Goal: Task Accomplishment & Management: Use online tool/utility

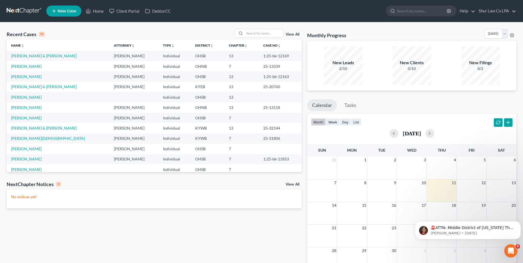
click at [20, 13] on link at bounding box center [24, 11] width 35 height 10
click at [24, 86] on link "[PERSON_NAME] & [PERSON_NAME]" at bounding box center [44, 86] width 66 height 5
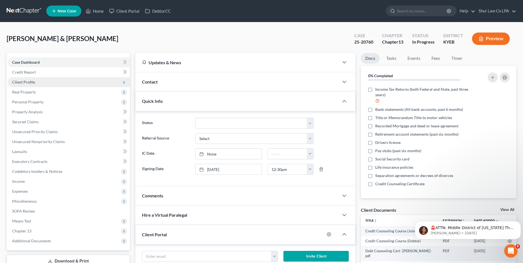
scroll to position [104, 0]
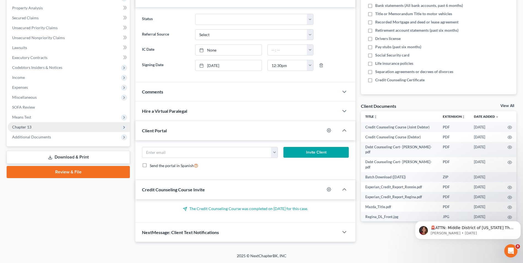
click at [26, 125] on span "Chapter 13" at bounding box center [21, 127] width 19 height 5
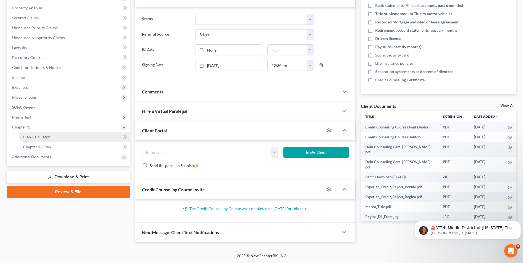
click at [27, 136] on span "Plan Calculator" at bounding box center [36, 137] width 27 height 5
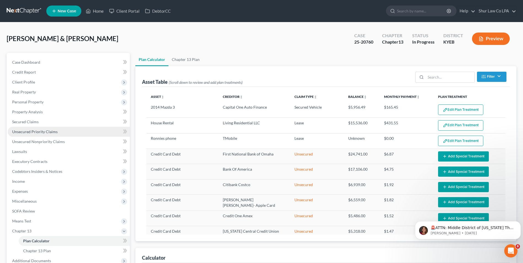
select select "35"
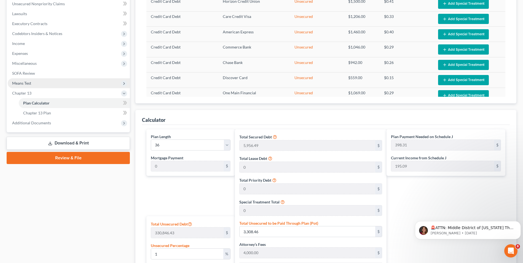
scroll to position [248, 0]
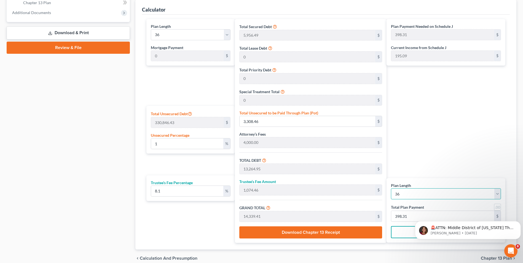
click at [408, 196] on select "1 2 3 4 5 6 7 8 9 10 11 12 13 14 15 16 17 18 19 20 21 22 23 24 25 26 27 28 29 3…" at bounding box center [446, 193] width 110 height 11
select select "59"
click at [391, 188] on select "1 2 3 4 5 6 7 8 9 10 11 12 13 14 15 16 17 18 19 20 21 22 23 24 25 26 27 28 29 3…" at bounding box center [446, 193] width 110 height 11
select select "59"
type input "238.99"
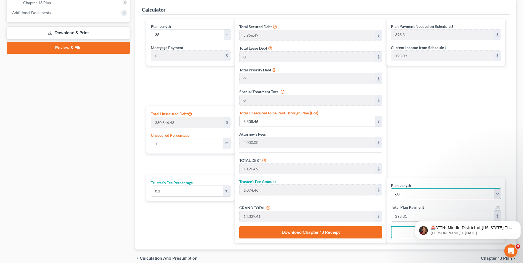
type input "238.99"
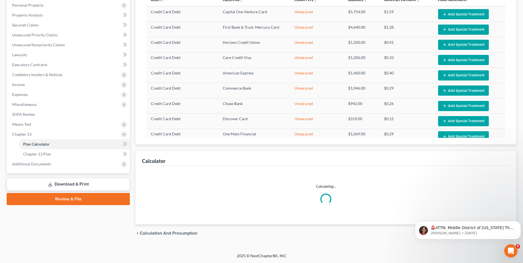
select select "59"
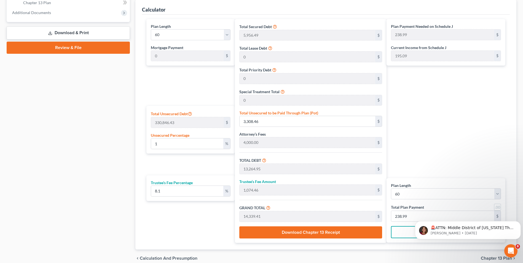
click at [445, 158] on div "Plan Payment Needed on Schedule J 238.99 $ Current Income from Schedule J 195.0…" at bounding box center [448, 131] width 122 height 224
click at [443, 159] on div "Plan Payment Needed on Schedule J 238.99 $ Current Income from Schedule J 195.0…" at bounding box center [448, 131] width 122 height 224
click at [520, 223] on icon "Dismiss notification" at bounding box center [519, 223] width 2 height 2
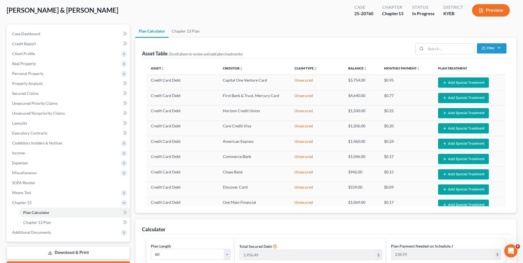
scroll to position [28, 0]
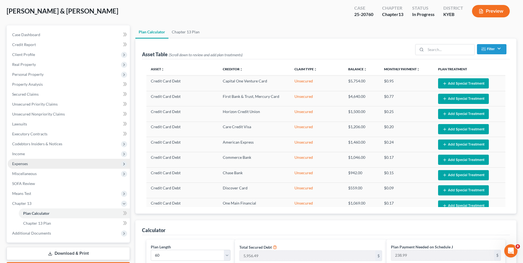
click at [33, 164] on span "Expenses" at bounding box center [69, 164] width 122 height 10
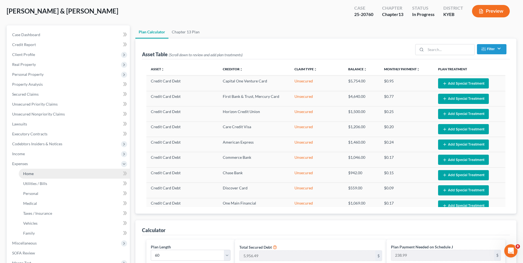
click at [32, 172] on span "Home" at bounding box center [28, 173] width 10 height 5
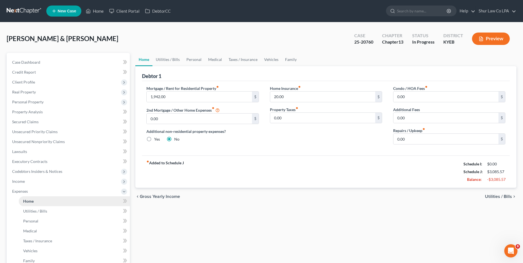
click at [32, 172] on span "Codebtors Insiders & Notices" at bounding box center [37, 171] width 50 height 5
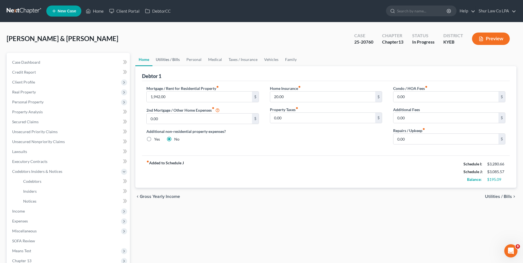
click at [167, 58] on link "Utilities / Bills" at bounding box center [168, 59] width 31 height 13
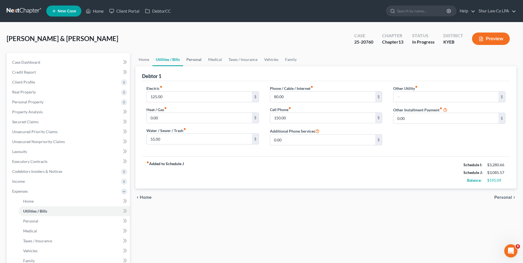
click at [195, 60] on link "Personal" at bounding box center [194, 59] width 22 height 13
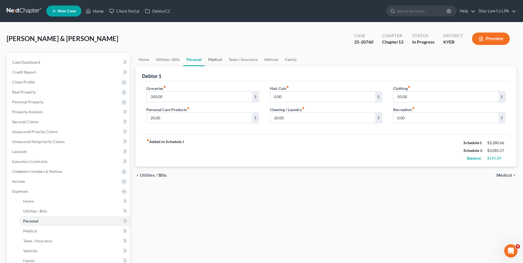
click at [217, 59] on link "Medical" at bounding box center [215, 59] width 20 height 13
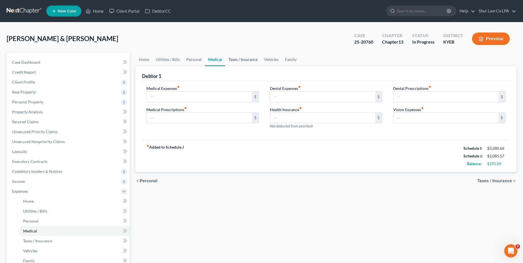
click at [232, 57] on link "Taxes / Insurance" at bounding box center [243, 59] width 36 height 13
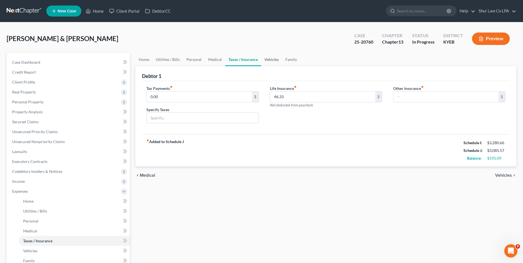
click at [271, 61] on link "Vehicles" at bounding box center [271, 59] width 21 height 13
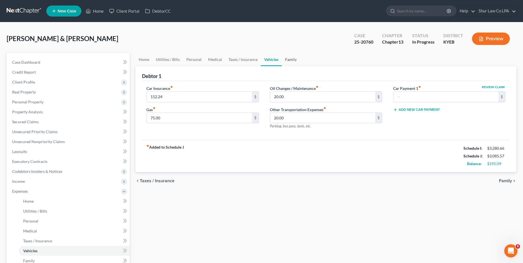
click at [292, 62] on link "Family" at bounding box center [291, 59] width 18 height 13
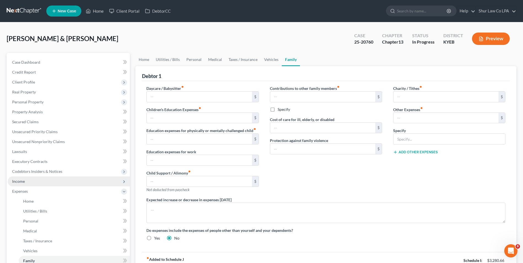
click at [31, 183] on span "Income" at bounding box center [69, 182] width 122 height 10
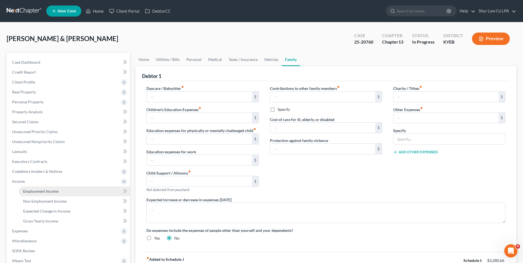
click at [36, 194] on link "Employment Income" at bounding box center [74, 192] width 111 height 10
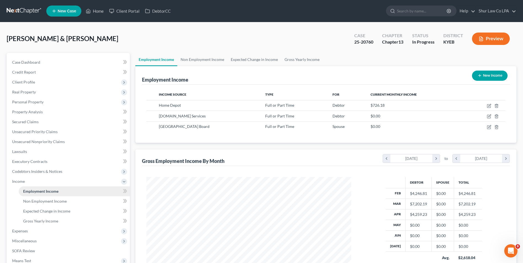
scroll to position [102, 216]
click at [217, 59] on link "Non Employment Income" at bounding box center [202, 59] width 50 height 13
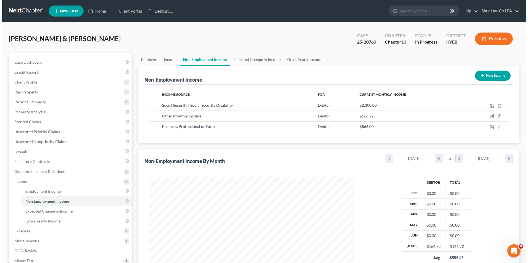
scroll to position [102, 216]
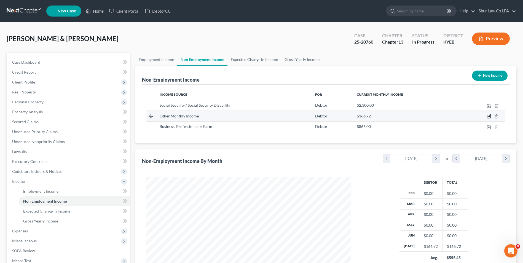
click at [490, 117] on icon "button" at bounding box center [490, 116] width 2 height 2
select select "13"
select select "0"
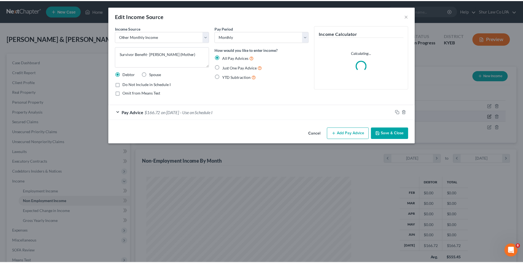
scroll to position [103, 218]
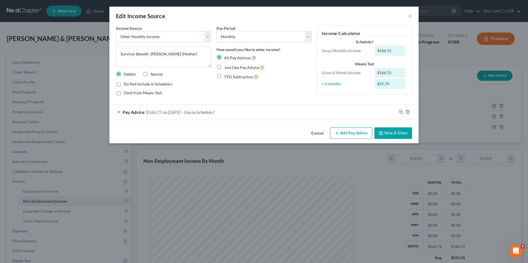
click at [386, 132] on button "Save & Close" at bounding box center [393, 133] width 38 height 12
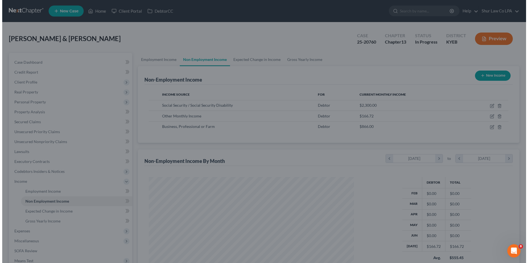
scroll to position [275824, 275711]
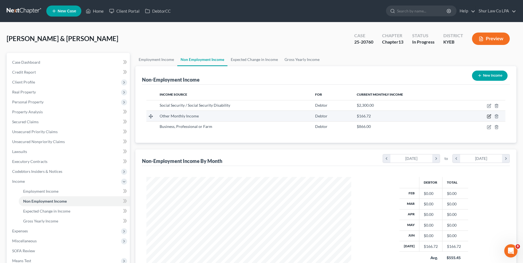
click at [489, 116] on icon "button" at bounding box center [489, 116] width 4 height 4
select select "13"
select select "0"
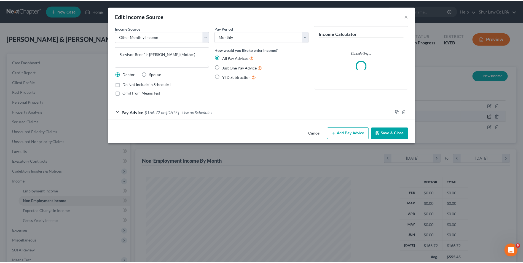
scroll to position [103, 218]
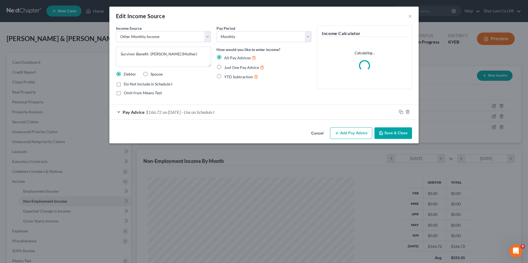
click at [118, 110] on div "Pay Advice $166.72 on 07/31/2025 - Use on Schedule I" at bounding box center [252, 112] width 287 height 15
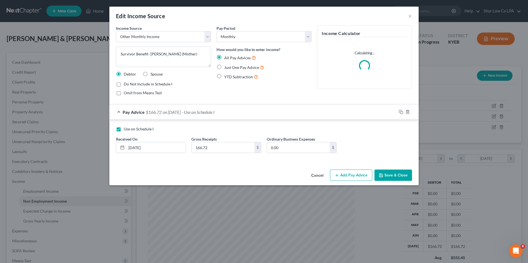
click at [400, 173] on button "Save & Close" at bounding box center [393, 176] width 38 height 12
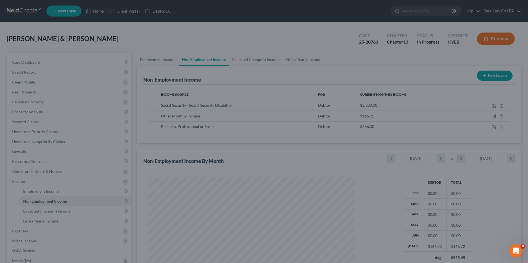
scroll to position [275824, 275711]
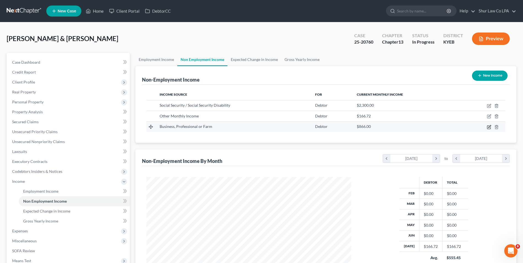
click at [489, 127] on icon "button" at bounding box center [489, 127] width 4 height 4
select select "10"
select select "0"
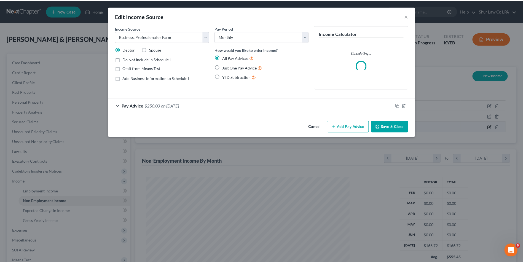
scroll to position [103, 218]
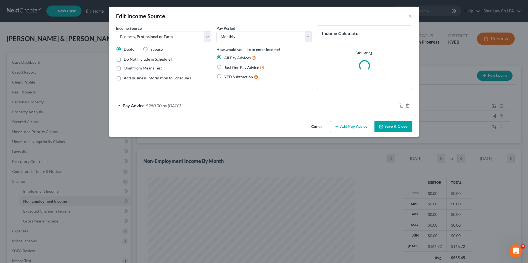
click at [121, 104] on div "Pay Advice $250.00 on 08/01/2025" at bounding box center [252, 105] width 287 height 15
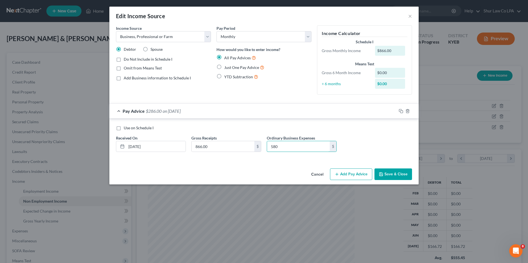
type input "580"
click at [397, 171] on button "Save & Close" at bounding box center [393, 175] width 38 height 12
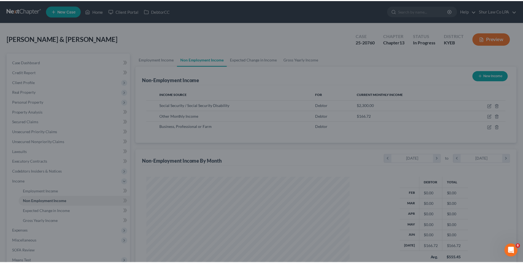
scroll to position [275824, 275711]
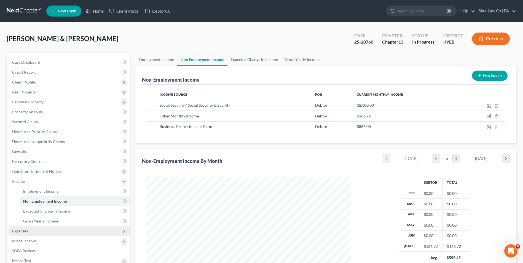
click at [30, 233] on span "Expenses" at bounding box center [69, 231] width 122 height 10
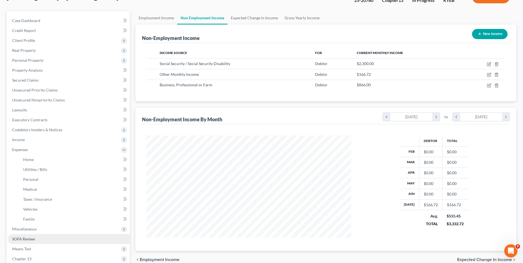
scroll to position [55, 0]
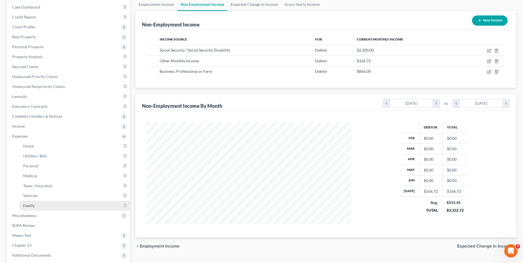
click at [28, 202] on link "Family" at bounding box center [74, 206] width 111 height 10
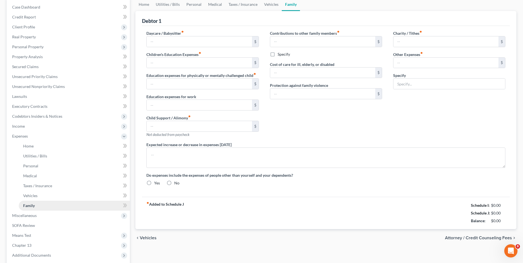
radio input "true"
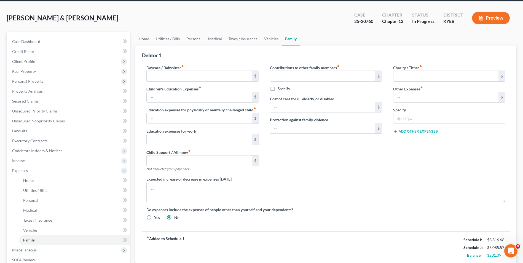
scroll to position [55, 0]
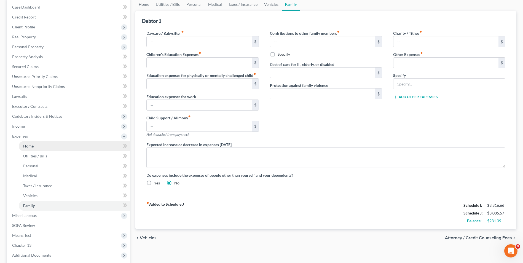
click at [33, 149] on link "Home" at bounding box center [74, 146] width 111 height 10
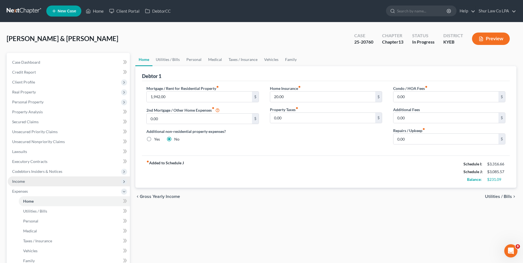
click at [26, 184] on span "Income" at bounding box center [69, 182] width 122 height 10
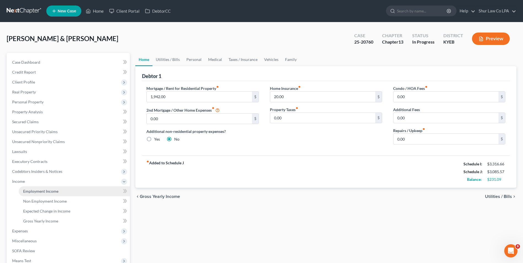
click at [30, 193] on span "Employment Income" at bounding box center [40, 191] width 35 height 5
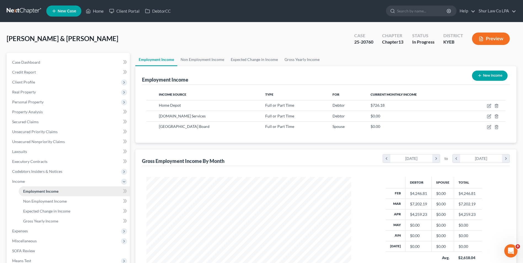
scroll to position [102, 216]
click at [220, 58] on link "Non Employment Income" at bounding box center [202, 59] width 50 height 13
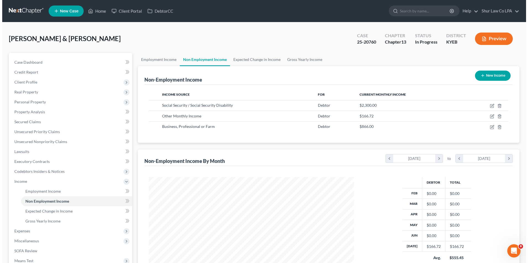
scroll to position [102, 216]
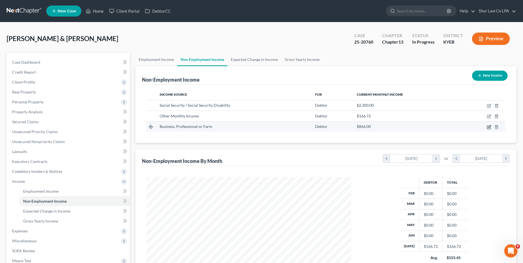
click at [490, 128] on icon "button" at bounding box center [489, 127] width 4 height 4
select select "10"
select select "0"
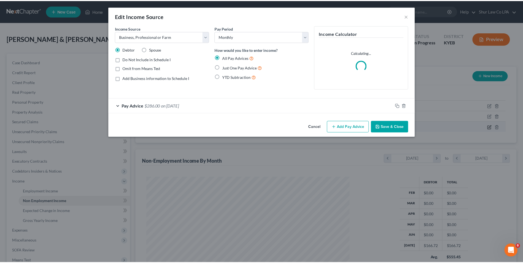
scroll to position [103, 218]
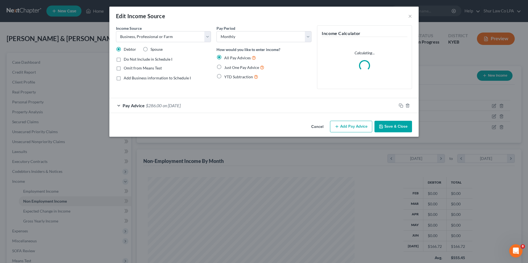
click at [119, 105] on div "Pay Advice $286.00 on 08/01/2025" at bounding box center [252, 105] width 287 height 15
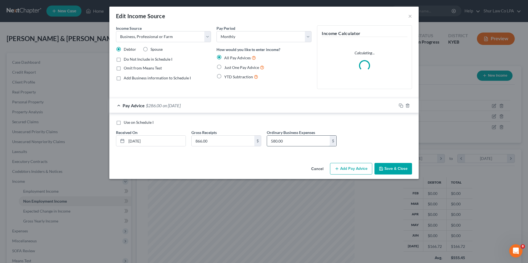
click at [286, 139] on input "580.00" at bounding box center [298, 141] width 63 height 10
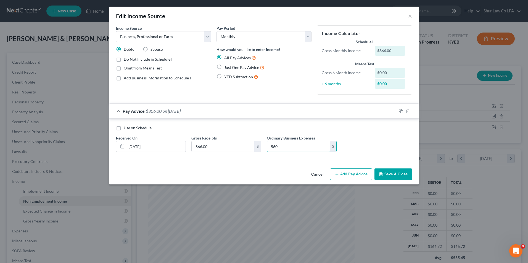
type input "560"
click at [392, 174] on button "Save & Close" at bounding box center [393, 175] width 38 height 12
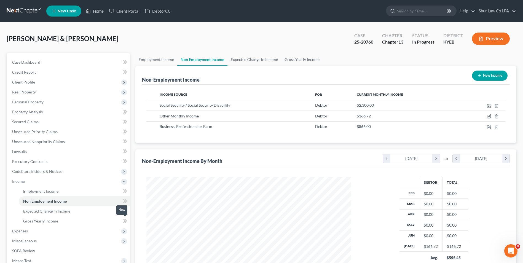
scroll to position [55, 0]
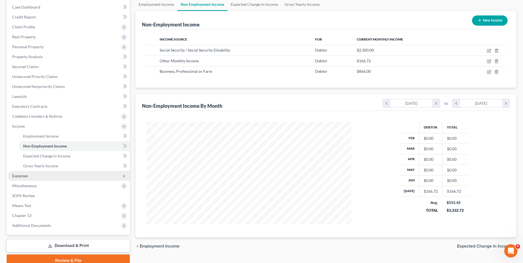
click at [19, 175] on span "Expenses" at bounding box center [20, 176] width 16 height 5
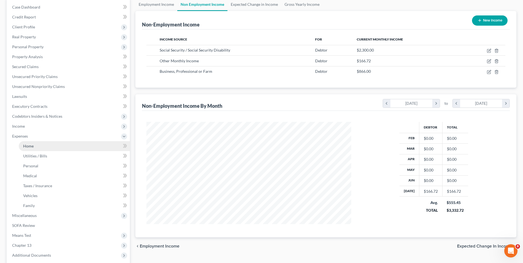
click at [31, 147] on span "Home" at bounding box center [28, 146] width 10 height 5
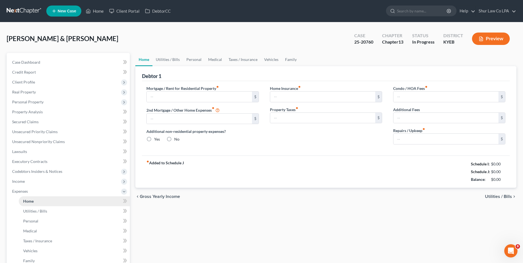
type input "1,942.00"
type input "0.00"
radio input "true"
type input "20.00"
type input "0.00"
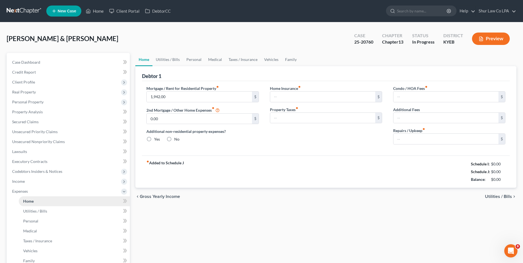
type input "0.00"
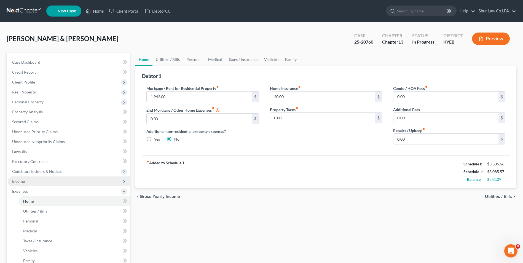
click at [21, 182] on span "Income" at bounding box center [18, 181] width 13 height 5
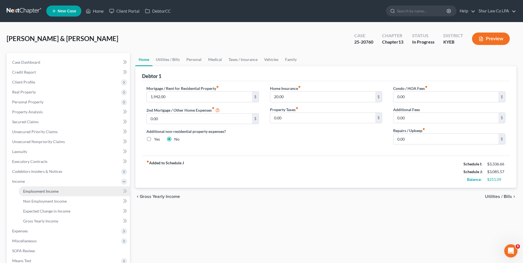
click at [27, 191] on span "Employment Income" at bounding box center [40, 191] width 35 height 5
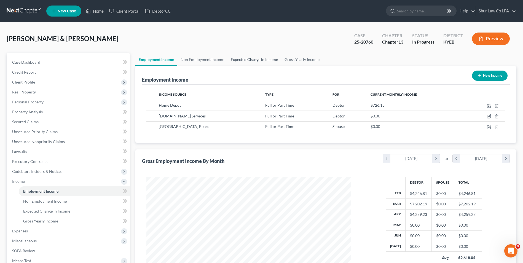
scroll to position [102, 216]
click at [214, 61] on link "Non Employment Income" at bounding box center [202, 59] width 50 height 13
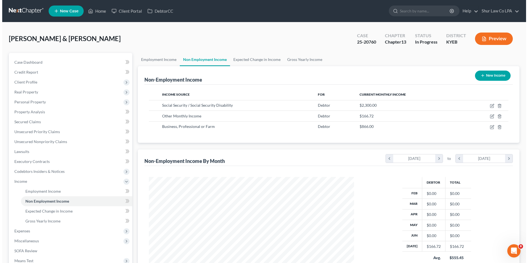
scroll to position [102, 216]
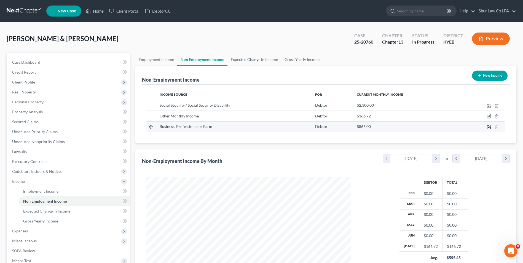
click at [488, 127] on icon "button" at bounding box center [489, 127] width 3 height 3
select select "10"
select select "0"
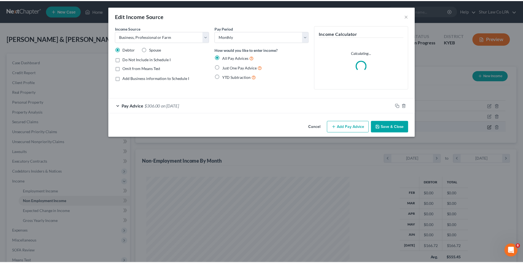
scroll to position [103, 218]
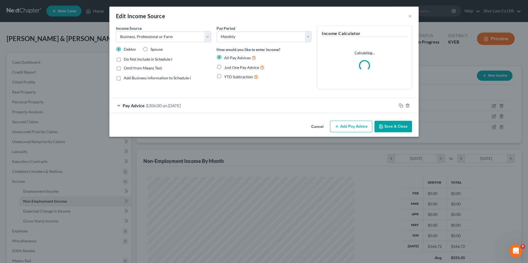
click at [133, 104] on span "Pay Advice" at bounding box center [134, 105] width 22 height 5
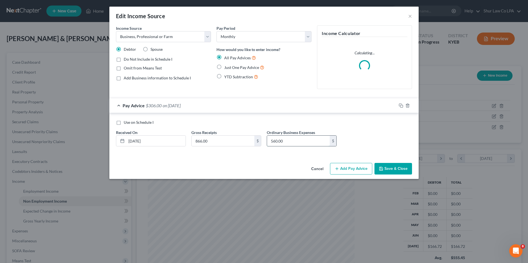
click at [289, 142] on input "560.00" at bounding box center [298, 141] width 63 height 10
type input "570"
click at [401, 166] on button "Save & Close" at bounding box center [393, 169] width 38 height 12
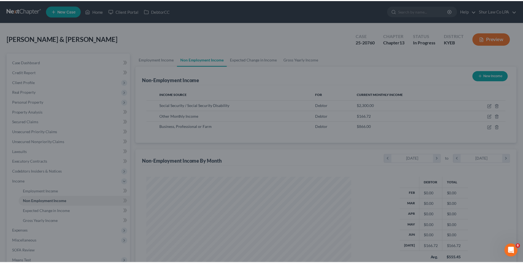
scroll to position [275824, 275711]
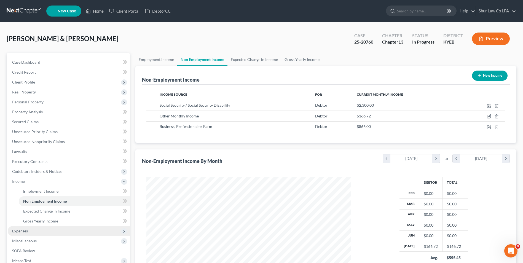
click at [16, 235] on span "Expenses" at bounding box center [69, 231] width 122 height 10
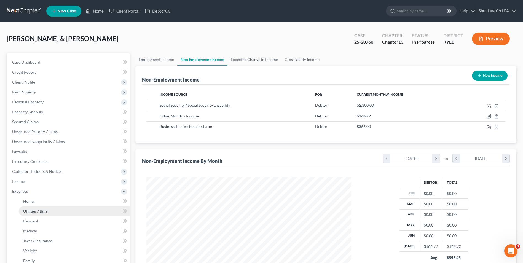
click at [37, 210] on span "Utilities / Bills" at bounding box center [35, 211] width 24 height 5
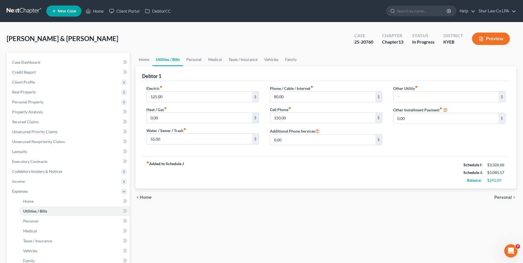
scroll to position [83, 0]
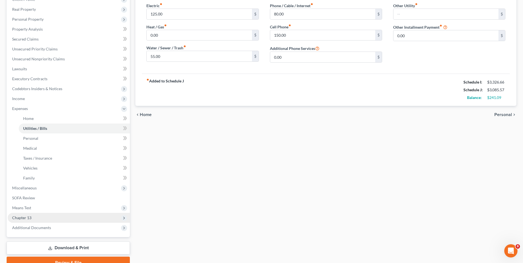
click at [21, 215] on span "Chapter 13" at bounding box center [21, 217] width 19 height 5
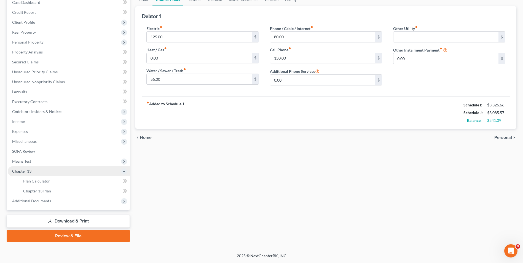
scroll to position [60, 0]
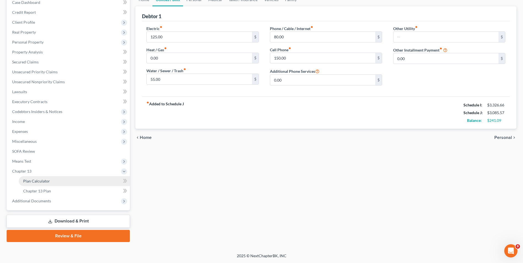
click at [46, 181] on span "Plan Calculator" at bounding box center [36, 181] width 27 height 5
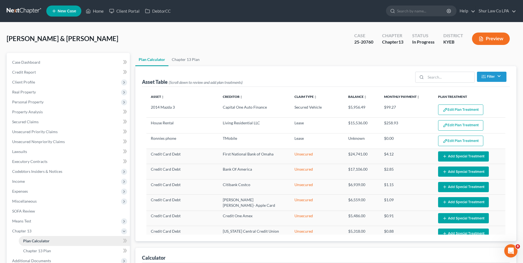
select select "59"
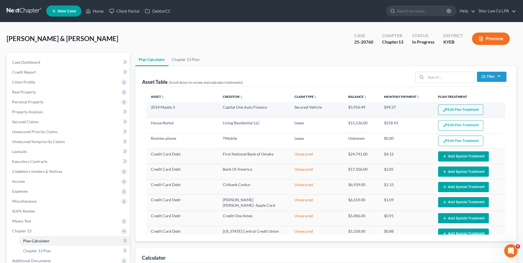
click at [469, 111] on button "Edit Plan Treatment" at bounding box center [460, 110] width 45 height 10
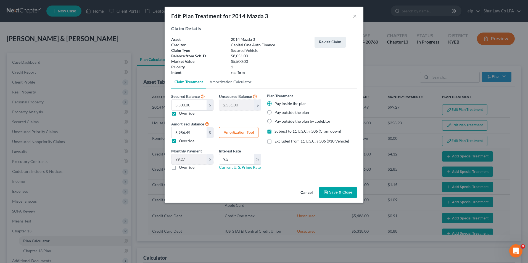
click at [248, 136] on button "Amortization Tool" at bounding box center [238, 132] width 39 height 11
type input "5,500.00"
type input "9.5"
type input "60"
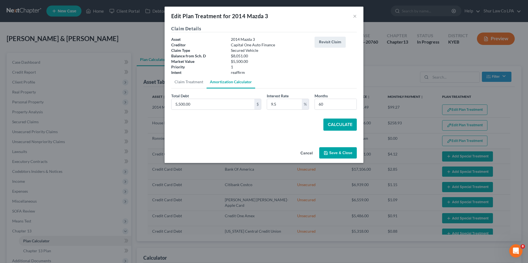
click at [339, 122] on button "Calculate" at bounding box center [339, 125] width 33 height 12
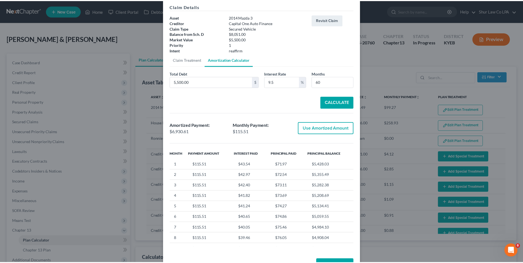
scroll to position [41, 0]
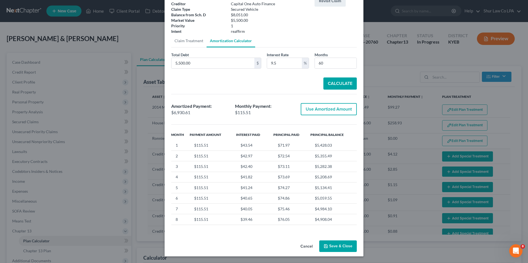
click at [345, 249] on button "Save & Close" at bounding box center [338, 247] width 38 height 12
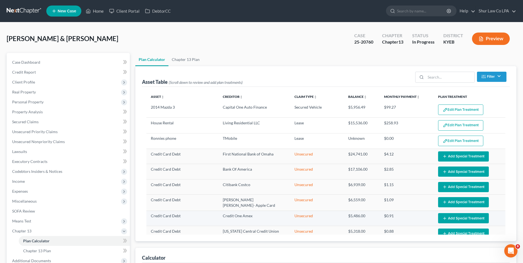
select select "59"
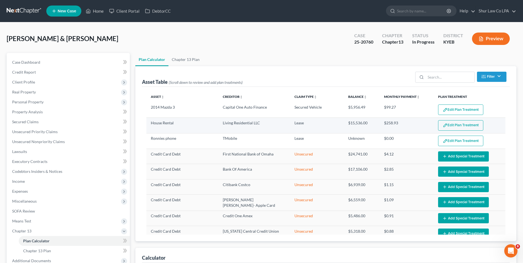
click at [455, 122] on button "Edit Plan Treatment" at bounding box center [460, 125] width 45 height 10
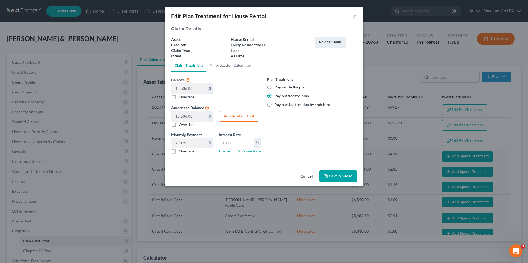
click at [336, 176] on button "Save & Close" at bounding box center [338, 177] width 38 height 12
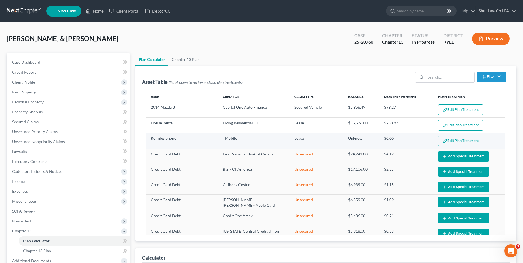
click at [465, 140] on button "Edit Plan Treatment" at bounding box center [460, 141] width 45 height 10
select select "59"
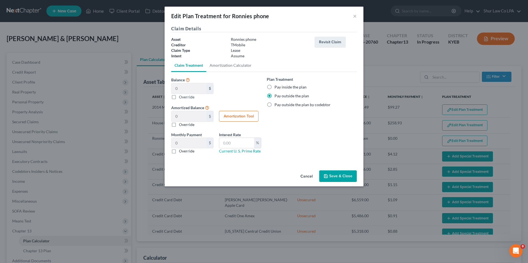
click at [336, 176] on button "Save & Close" at bounding box center [338, 177] width 38 height 12
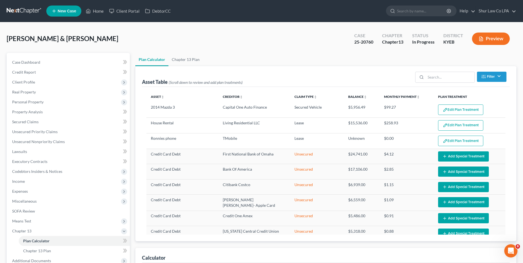
select select "59"
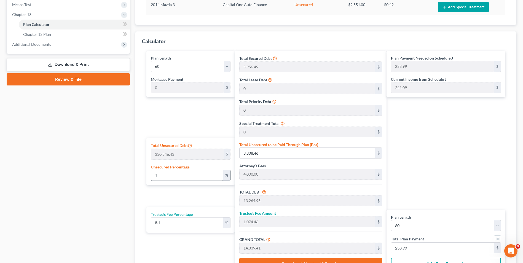
scroll to position [218, 0]
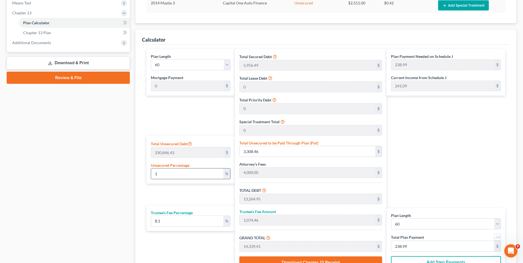
click at [163, 224] on input "8.1" at bounding box center [187, 221] width 72 height 10
drag, startPoint x: 163, startPoint y: 224, endPoint x: 148, endPoint y: 219, distance: 15.4
click at [148, 219] on div "Trustee’s Fee Percentage 8.1 %" at bounding box center [191, 219] width 88 height 26
type input "1"
type input "132.64"
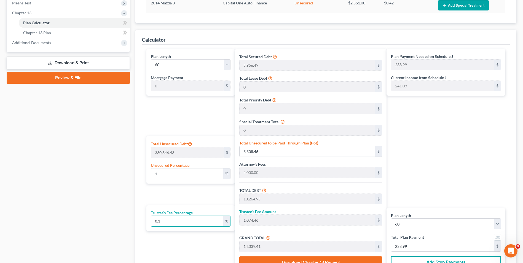
type input "13,397.60"
type input "223.29"
type input "10"
type input "1,326.49"
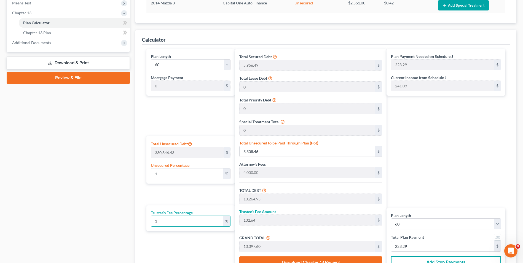
type input "14,591.44"
type input "243.19"
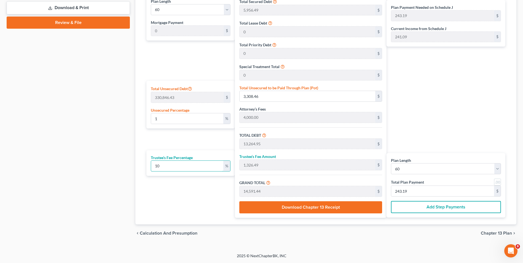
type input "10"
click at [148, 219] on div "Plan Length 1 2 3 4 5 6 7 8 9 10 11 12 13 14 15 16 17 18 19 20 21 22 23 24 25 2…" at bounding box center [326, 107] width 368 height 235
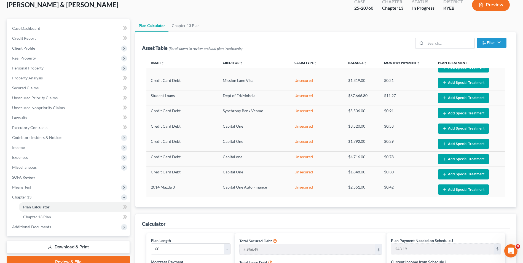
scroll to position [0, 0]
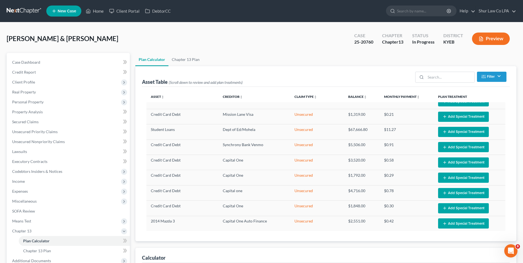
click at [13, 8] on link at bounding box center [24, 11] width 35 height 10
